Goal: Task Accomplishment & Management: Complete application form

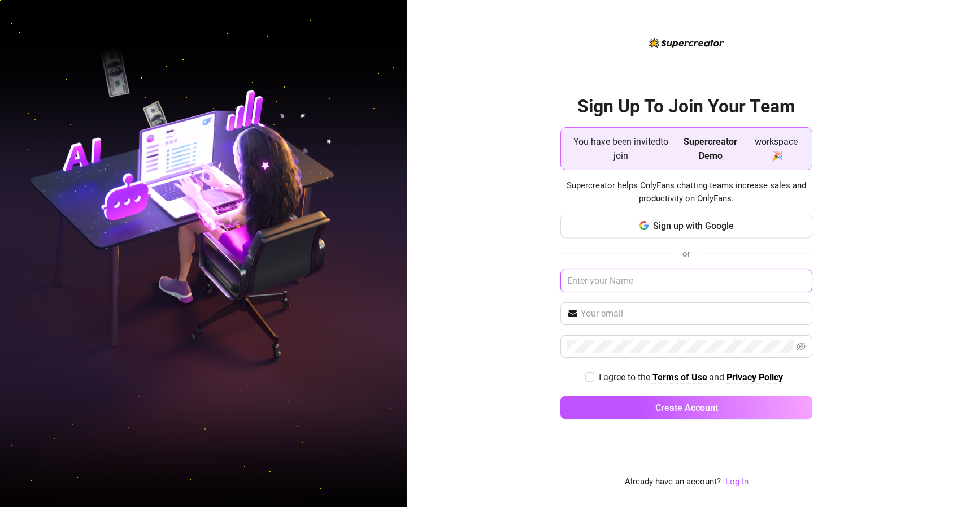
click at [630, 276] on input "text" at bounding box center [687, 281] width 252 height 23
type input "[PERSON_NAME]"
type input "s"
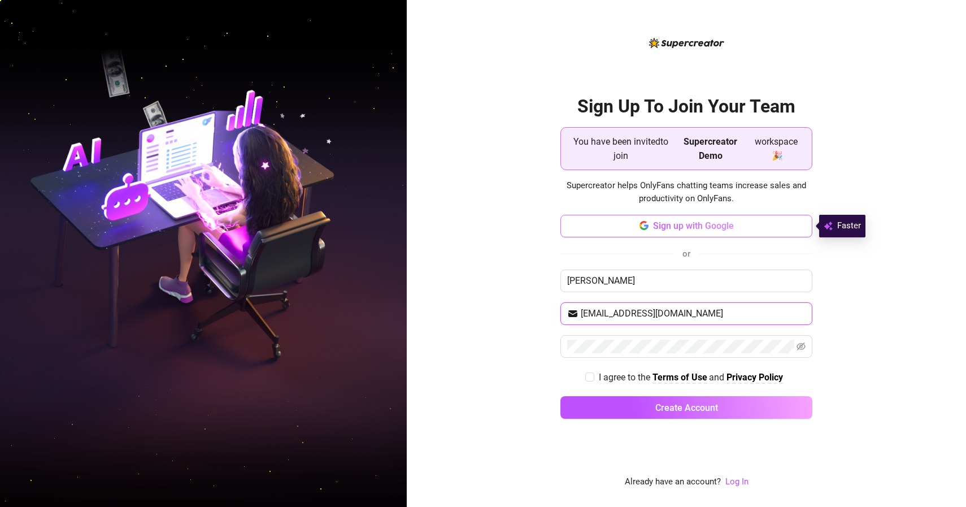
type input "[EMAIL_ADDRESS][DOMAIN_NAME]"
click at [590, 374] on input "I agree to the Terms of Use and Privacy Policy" at bounding box center [589, 376] width 8 height 8
checkbox input "true"
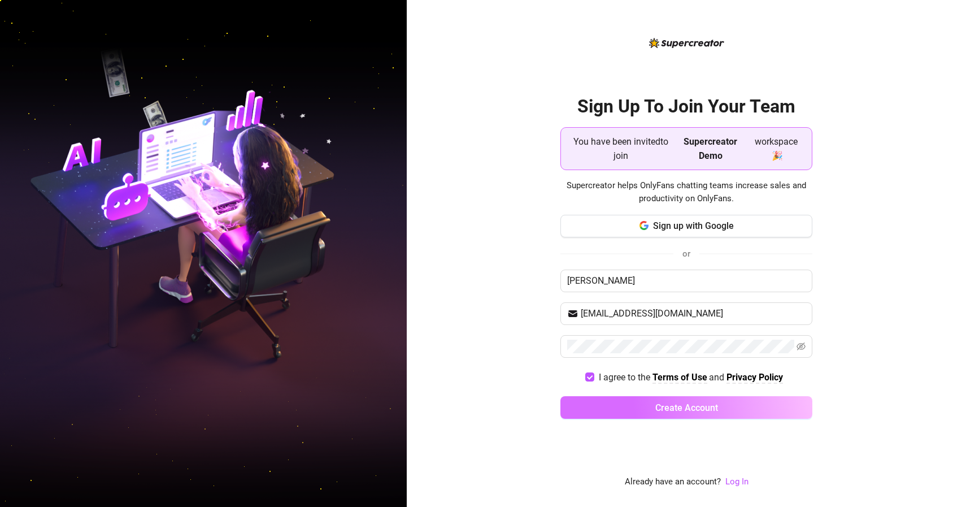
click at [590, 397] on button "Create Account" at bounding box center [687, 407] width 252 height 23
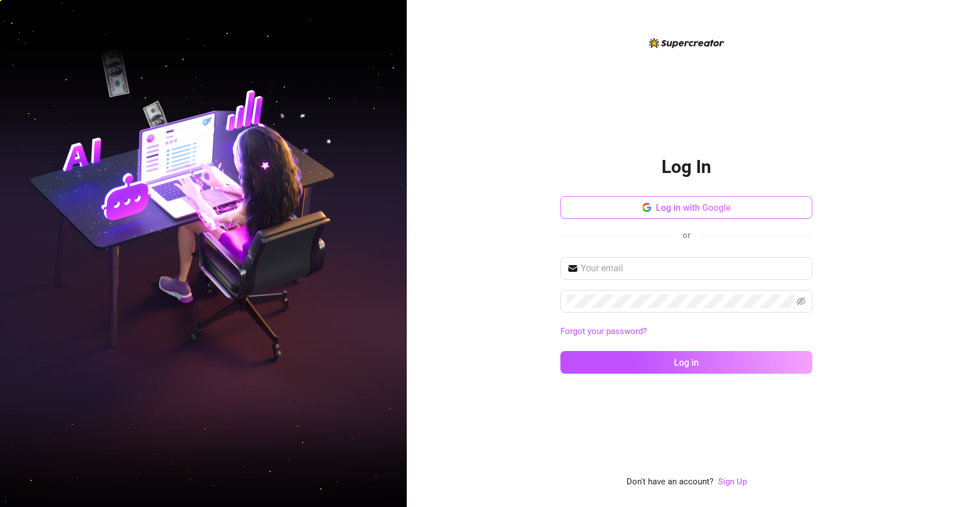
click at [678, 211] on span "Log in with Google" at bounding box center [693, 207] width 75 height 11
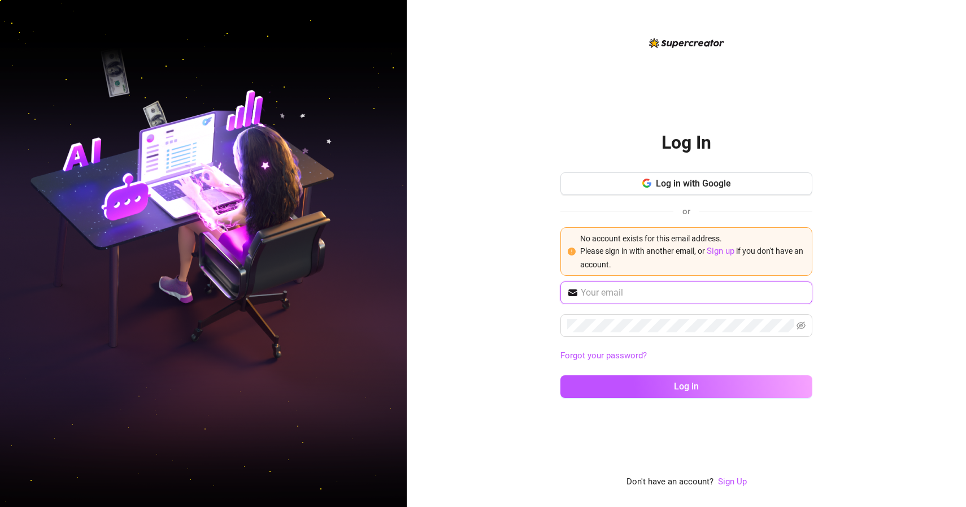
click at [591, 292] on input "text" at bounding box center [693, 293] width 225 height 14
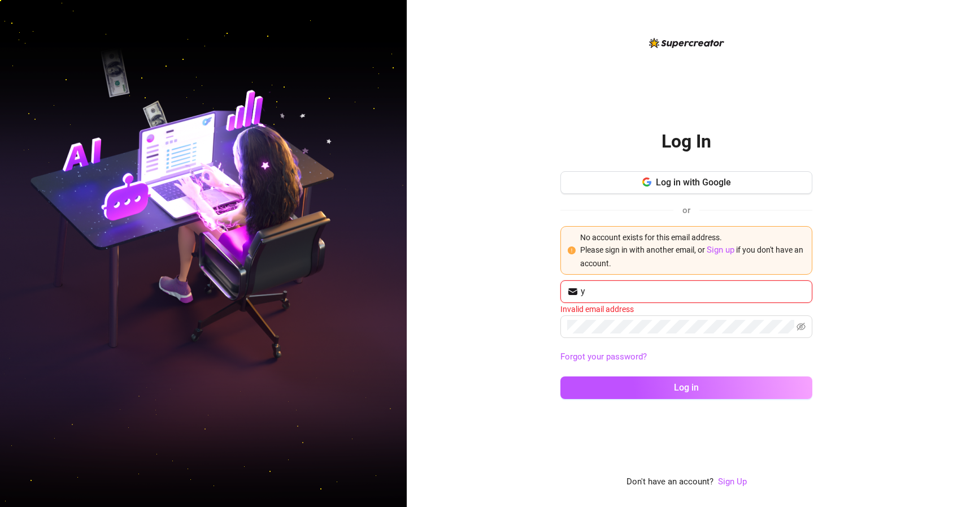
type input "[EMAIL_ADDRESS][DOMAIN_NAME]"
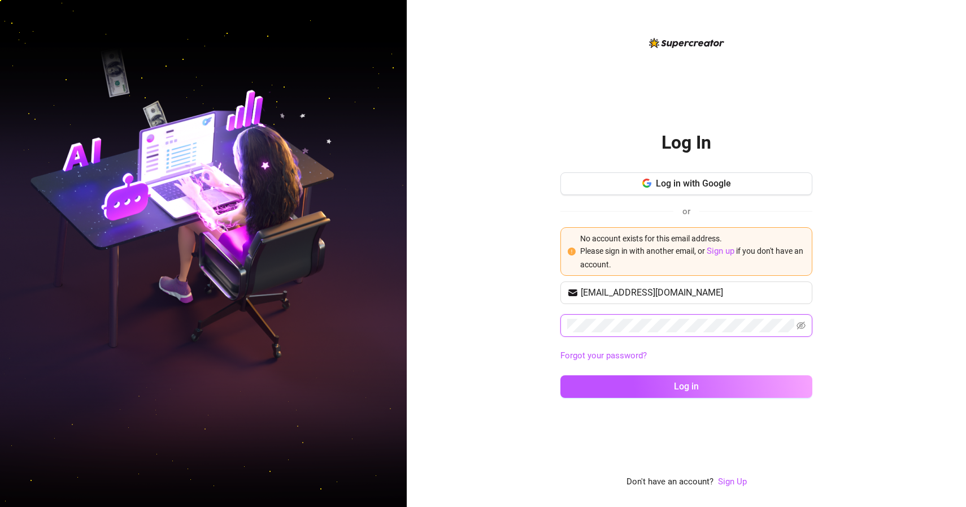
click at [561, 375] on button "Log in" at bounding box center [687, 386] width 252 height 23
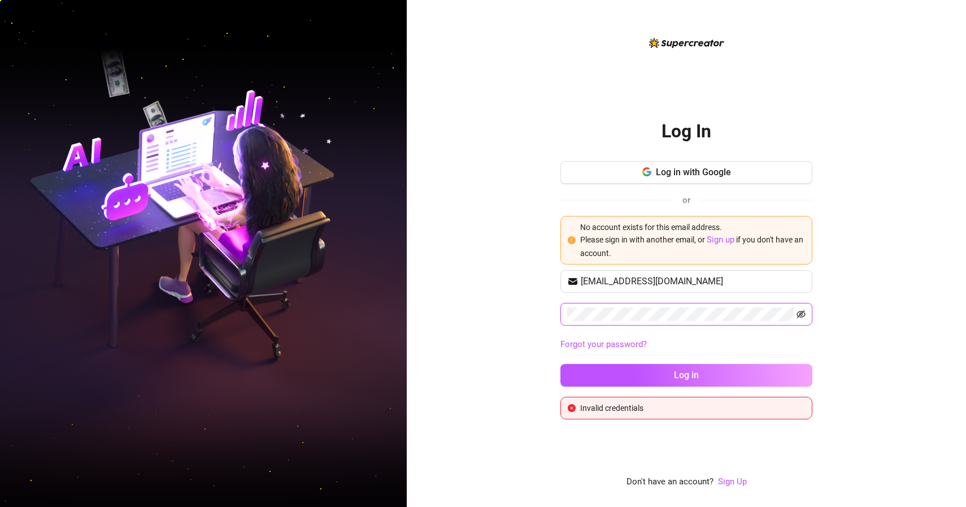
click at [801, 316] on icon "eye-invisible" at bounding box center [801, 314] width 9 height 9
click at [801, 316] on icon "eye" at bounding box center [801, 314] width 9 height 9
click at [407, 283] on div "Log In Log in with Google or No account exists for this email address. Please s…" at bounding box center [686, 253] width 559 height 507
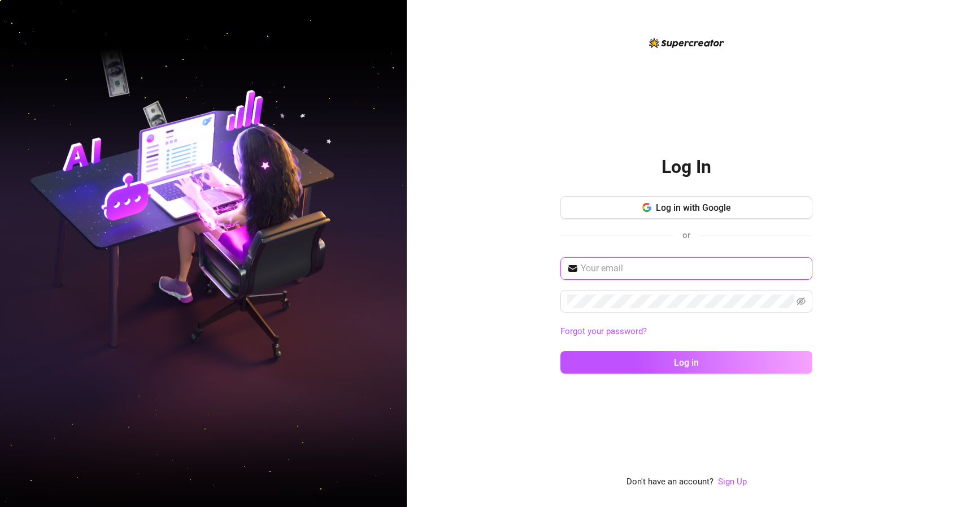
click at [628, 267] on input "text" at bounding box center [693, 269] width 225 height 14
type input "yoni.s@supercreator.app"
click at [561, 351] on button "Log in" at bounding box center [687, 362] width 252 height 23
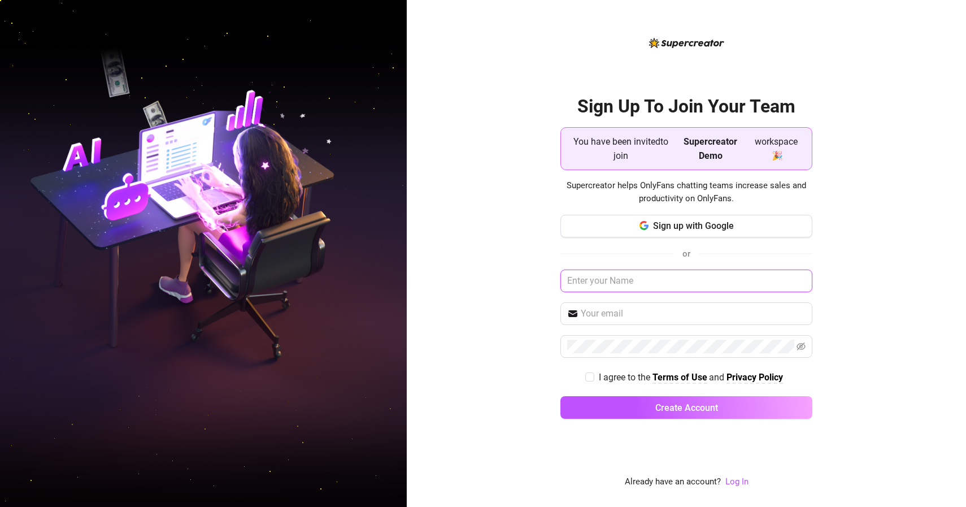
click at [653, 285] on input "text" at bounding box center [687, 281] width 252 height 23
click at [620, 224] on button "Sign up with Google" at bounding box center [687, 226] width 252 height 23
